Goal: Task Accomplishment & Management: Use online tool/utility

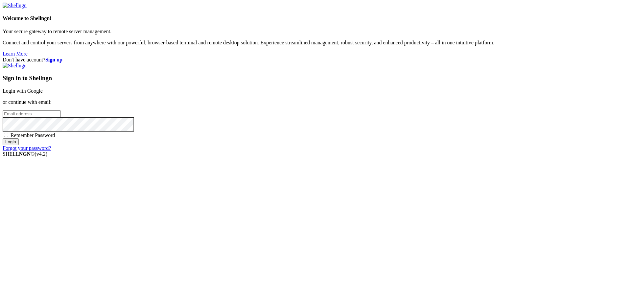
click at [43, 94] on link "Login with Google" at bounding box center [23, 91] width 40 height 6
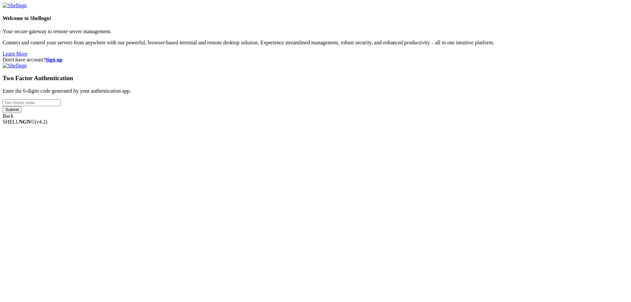
click at [61, 106] on input "number" at bounding box center [32, 102] width 58 height 7
type input "722446"
click at [3, 106] on input "Submit" at bounding box center [12, 109] width 19 height 7
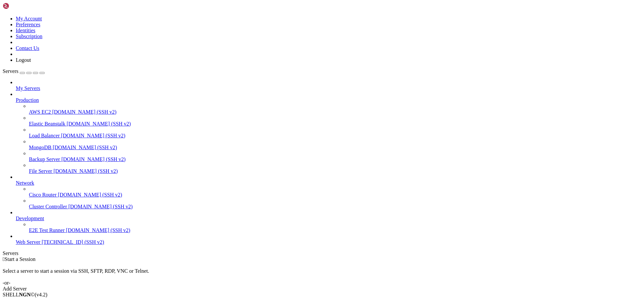
drag, startPoint x: 100, startPoint y: 25, endPoint x: 139, endPoint y: 23, distance: 39.2
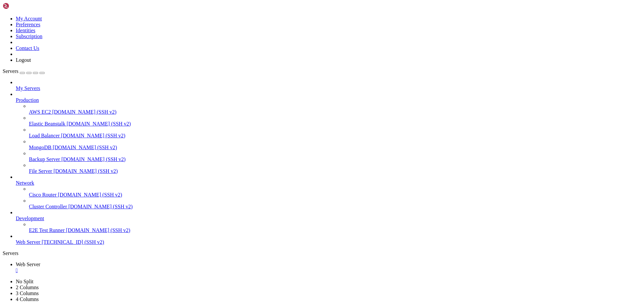
type input "/var/www/drupal_phonecardsite/sites/default/files/phonecard_images/packs"
